Goal: Information Seeking & Learning: Learn about a topic

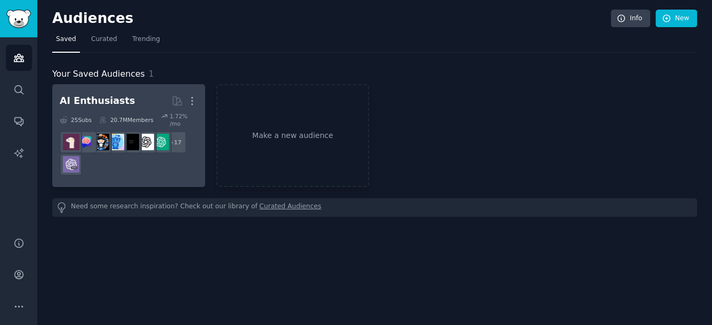
click at [104, 101] on div "AI Enthusiasts" at bounding box center [97, 100] width 75 height 13
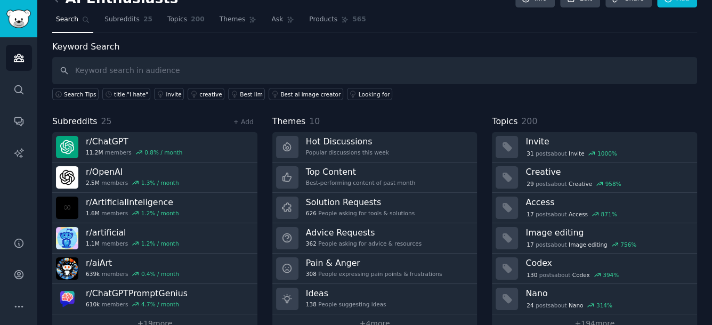
scroll to position [39, 0]
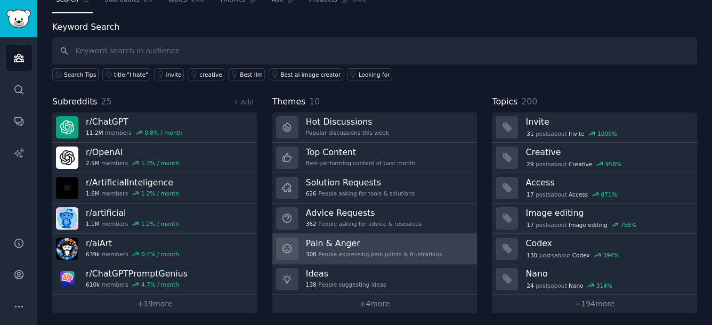
click at [388, 246] on h3 "Pain & Anger" at bounding box center [374, 243] width 136 height 11
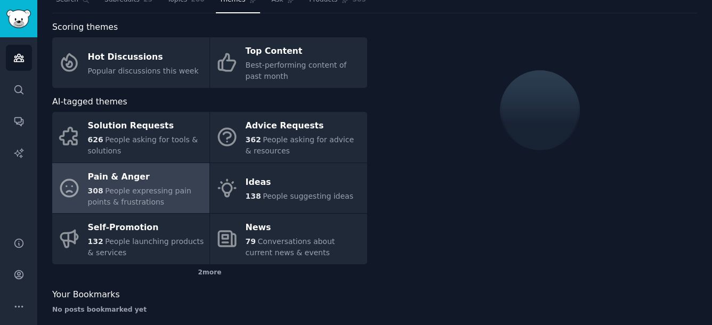
scroll to position [50, 0]
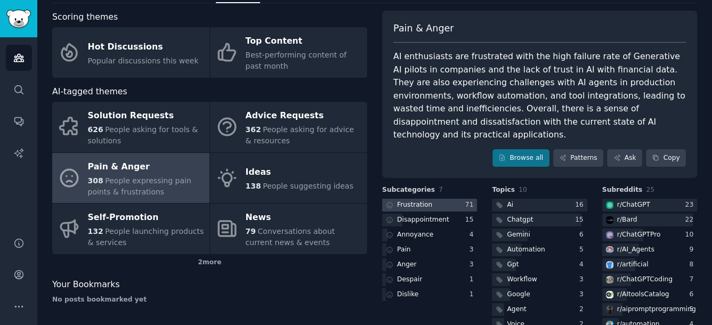
click at [447, 199] on div at bounding box center [429, 205] width 95 height 13
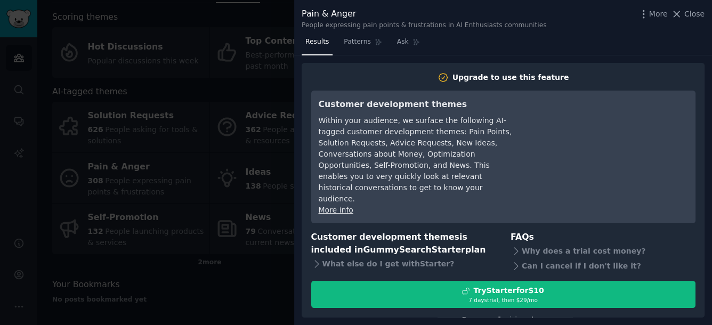
click at [466, 60] on div "Results Patterns Ask Upgrade to use this feature Customer development themes Wi…" at bounding box center [503, 179] width 418 height 291
click at [475, 142] on div "Within your audience, we surface the following AI-tagged customer development t…" at bounding box center [416, 160] width 195 height 90
click at [354, 42] on span "Patterns" at bounding box center [357, 42] width 27 height 10
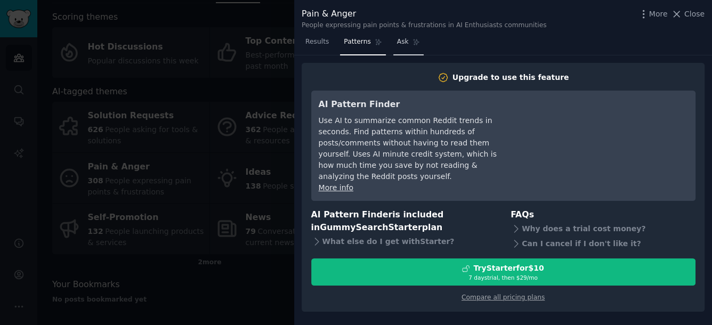
click at [413, 44] on icon at bounding box center [416, 42] width 6 height 6
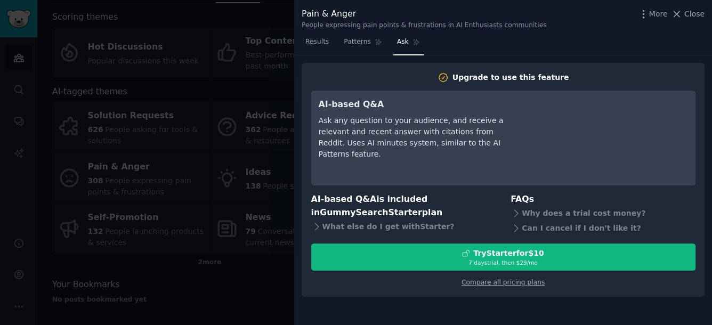
click at [127, 62] on div at bounding box center [356, 162] width 712 height 325
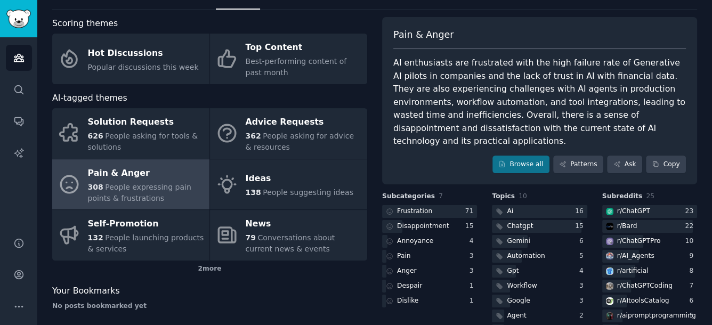
scroll to position [59, 0]
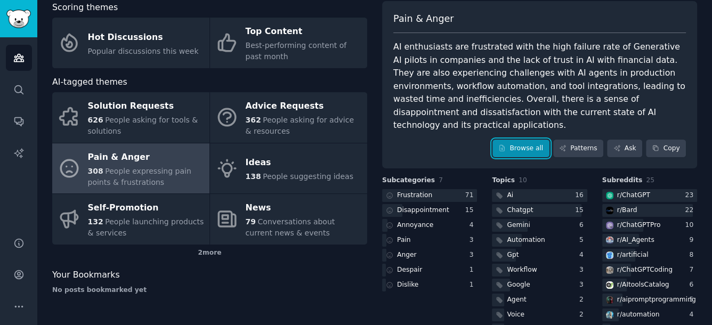
click at [538, 140] on link "Browse all" at bounding box center [520, 149] width 57 height 18
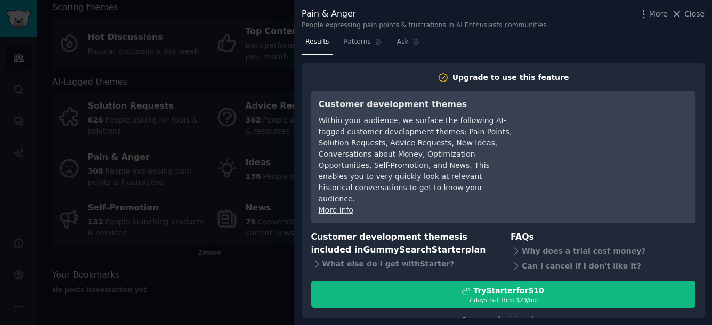
click at [682, 11] on icon at bounding box center [676, 14] width 11 height 11
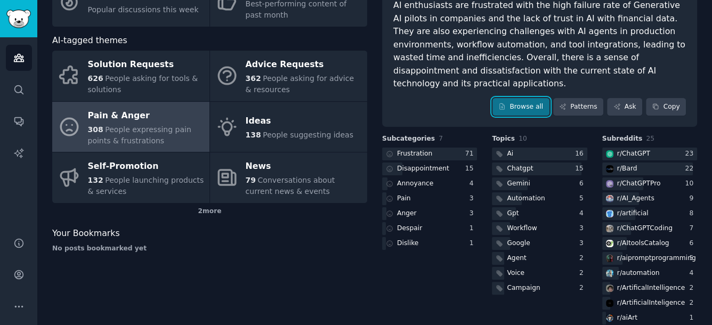
scroll to position [117, 0]
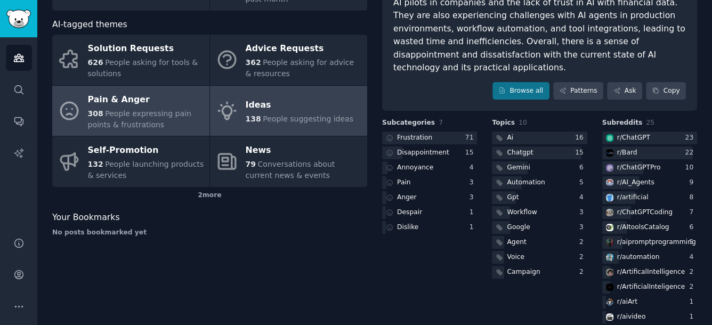
click at [315, 126] on link "Ideas 138 People suggesting ideas" at bounding box center [288, 111] width 157 height 51
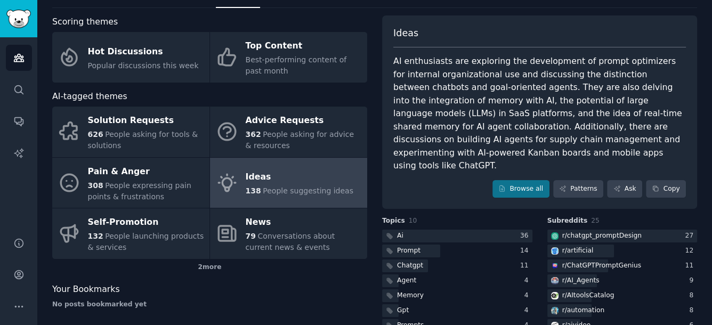
scroll to position [118, 0]
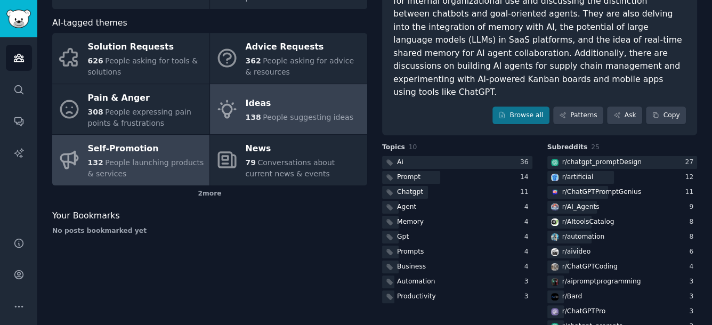
click at [168, 182] on link "Self-Promotion 132 People launching products & services" at bounding box center [130, 160] width 157 height 51
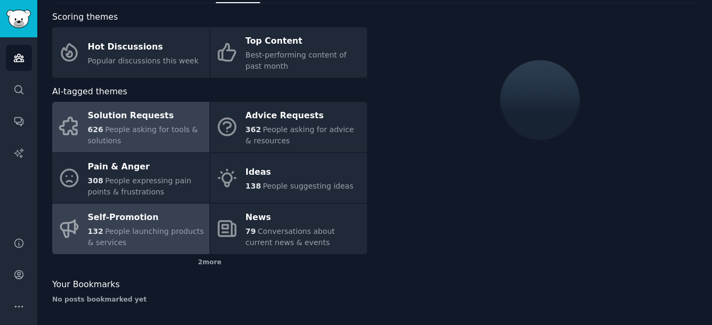
click at [167, 136] on div "626 People asking for tools & solutions" at bounding box center [146, 135] width 116 height 22
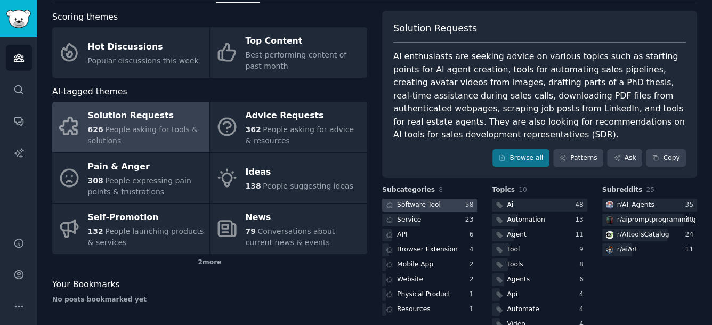
drag, startPoint x: 462, startPoint y: 191, endPoint x: 464, endPoint y: 185, distance: 6.2
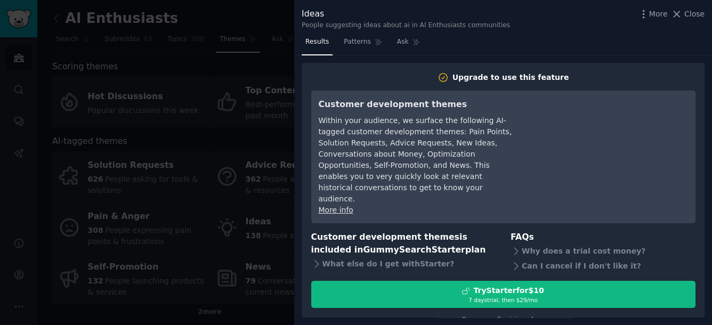
click at [218, 154] on div at bounding box center [356, 162] width 712 height 325
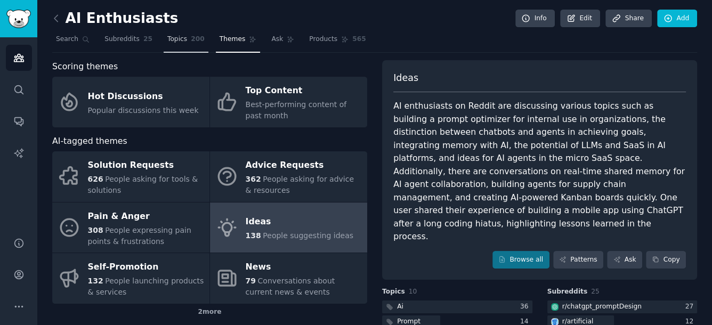
click at [173, 47] on link "Topics 200" at bounding box center [186, 42] width 45 height 22
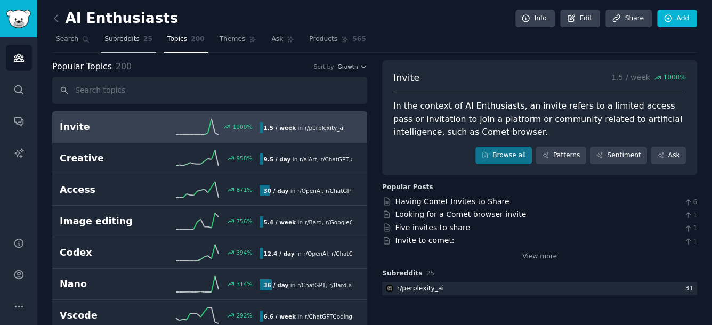
click at [120, 42] on span "Subreddits" at bounding box center [121, 40] width 35 height 10
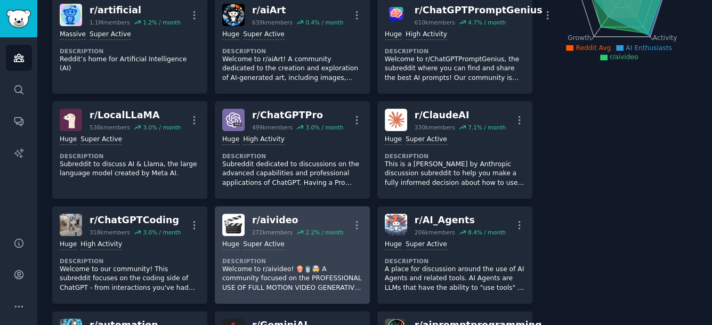
scroll to position [237, 0]
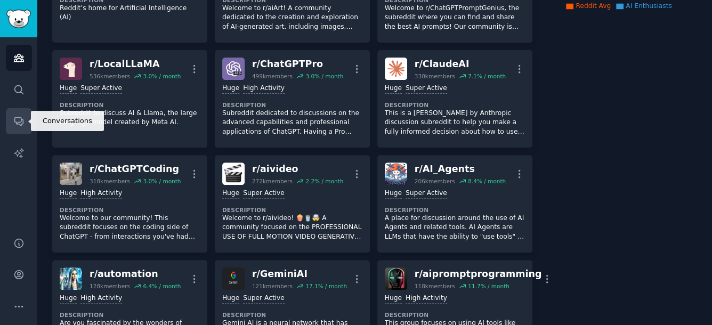
click at [17, 126] on icon "Sidebar" at bounding box center [18, 121] width 11 height 11
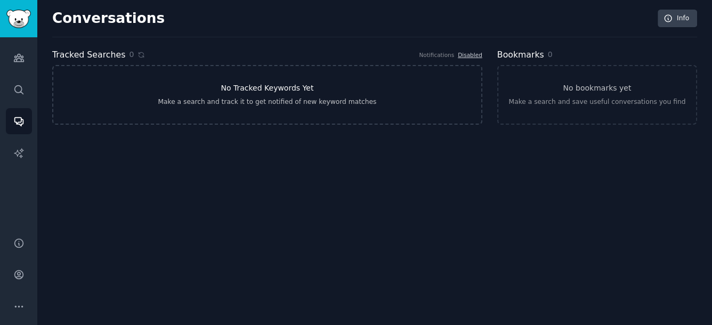
click at [435, 90] on link "No Tracked Keywords Yet Make a search and track it to get notified of new keywo…" at bounding box center [267, 95] width 430 height 60
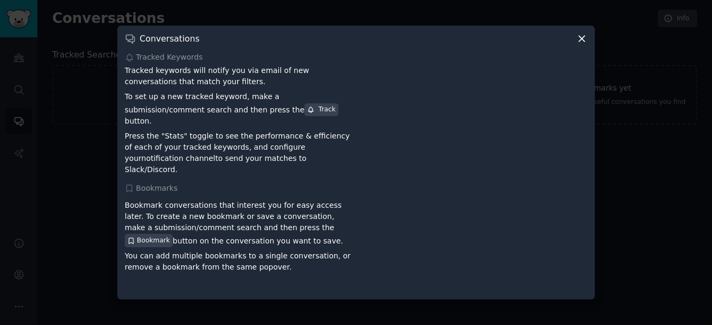
click at [665, 99] on div at bounding box center [356, 162] width 712 height 325
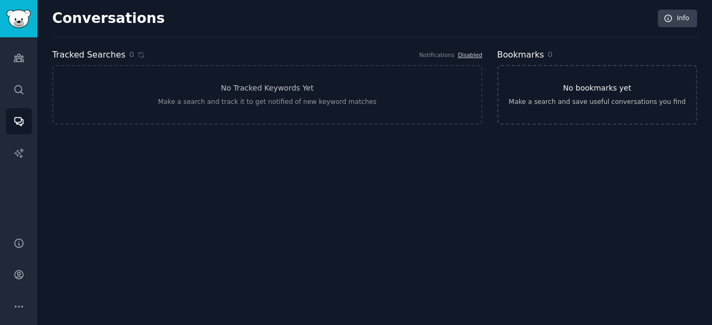
click at [592, 70] on link "No bookmarks yet Make a search and save useful conversations you find" at bounding box center [597, 95] width 200 height 60
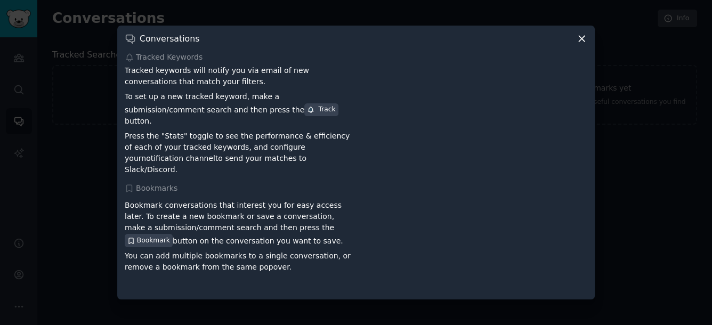
click at [639, 91] on div at bounding box center [356, 162] width 712 height 325
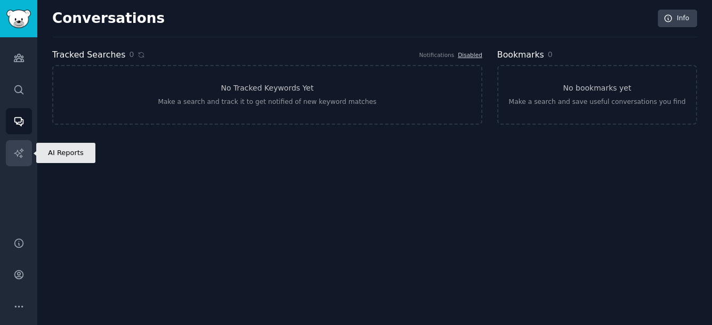
click at [26, 158] on link "AI Reports" at bounding box center [19, 153] width 26 height 26
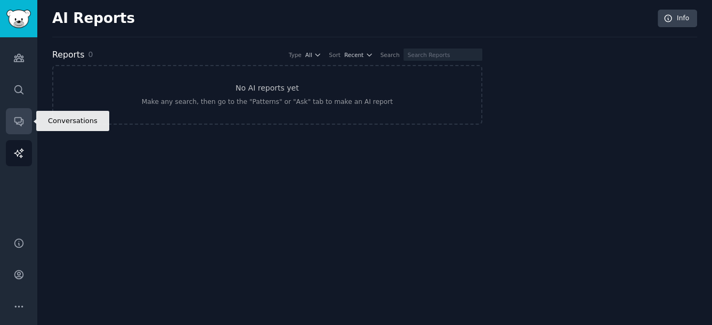
click at [21, 118] on icon "Sidebar" at bounding box center [18, 122] width 9 height 9
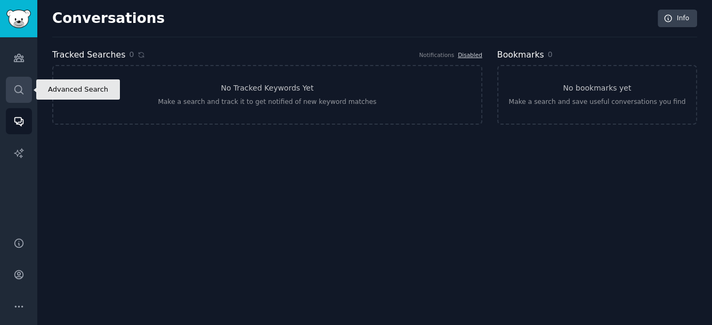
click at [20, 94] on icon "Sidebar" at bounding box center [18, 89] width 11 height 11
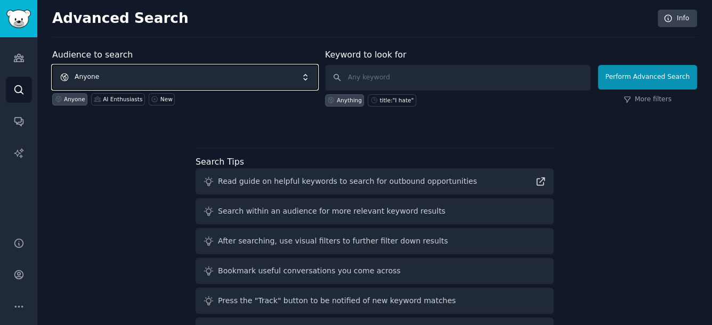
click at [212, 87] on span "Anyone" at bounding box center [184, 77] width 265 height 25
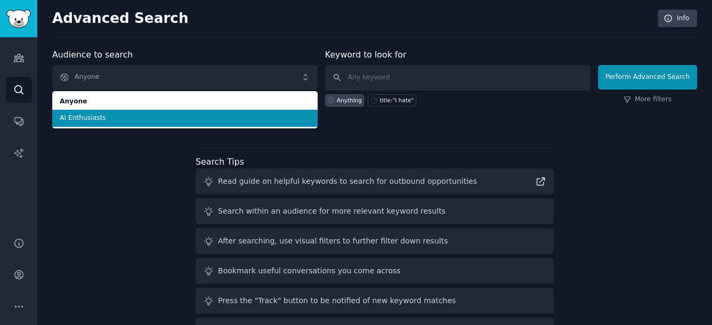
click at [192, 120] on span "AI Enthusiasts" at bounding box center [185, 119] width 250 height 10
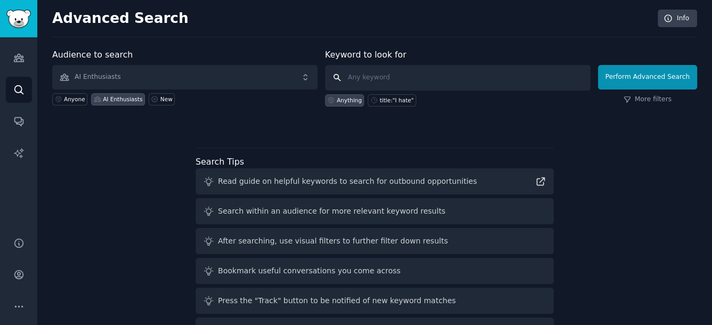
click at [424, 76] on input "text" at bounding box center [457, 78] width 265 height 26
type input "problem"
click button "Perform Advanced Search" at bounding box center [647, 77] width 99 height 25
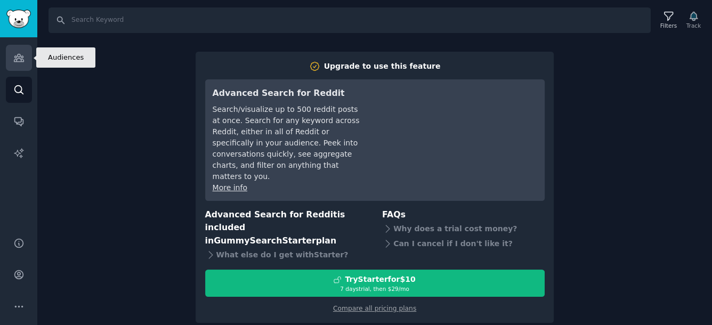
click at [17, 54] on icon "Sidebar" at bounding box center [19, 57] width 10 height 7
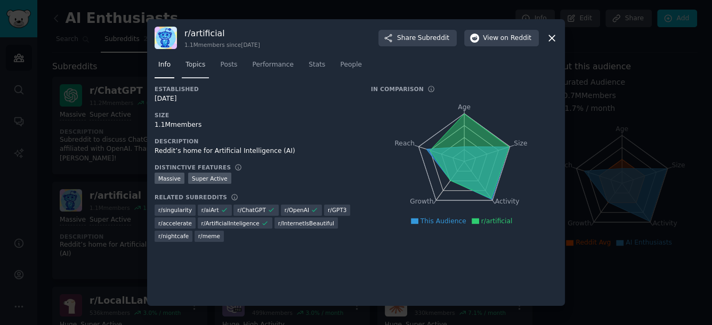
click at [197, 69] on span "Topics" at bounding box center [195, 65] width 20 height 10
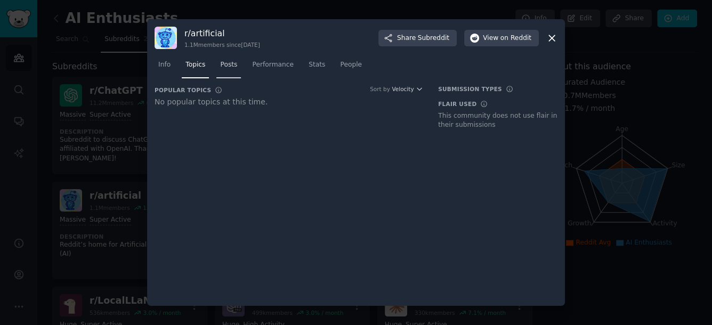
click at [236, 64] on link "Posts" at bounding box center [228, 67] width 25 height 22
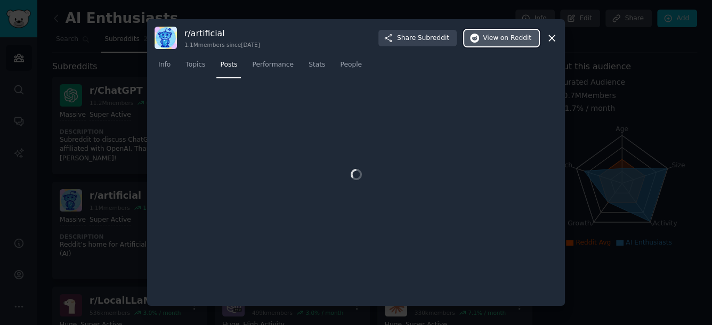
click at [508, 37] on span "on Reddit" at bounding box center [515, 39] width 31 height 10
click at [551, 40] on icon at bounding box center [551, 38] width 11 height 11
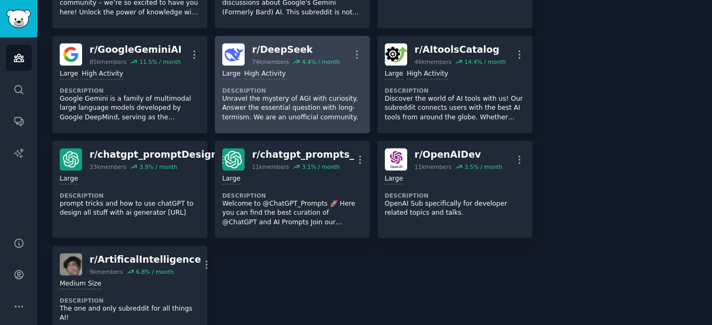
scroll to position [682, 0]
